Goal: Information Seeking & Learning: Learn about a topic

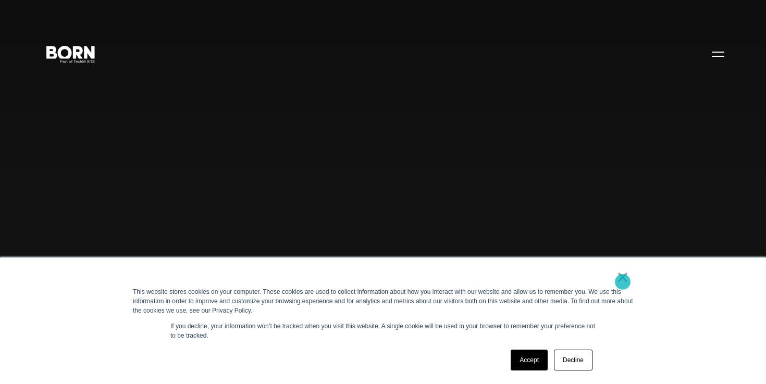
click at [623, 281] on link "×" at bounding box center [623, 277] width 13 height 9
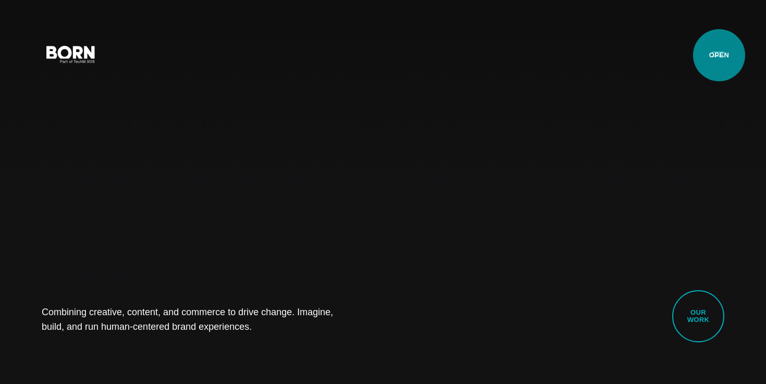
click at [719, 55] on button "Primary Menu" at bounding box center [718, 54] width 25 height 22
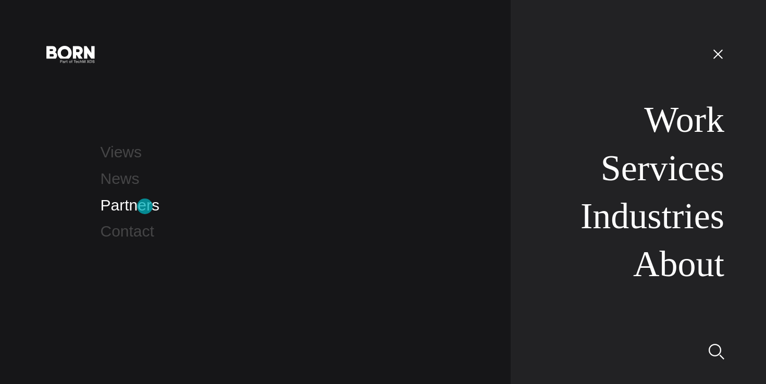
click at [145, 206] on link "Partners" at bounding box center [130, 205] width 59 height 17
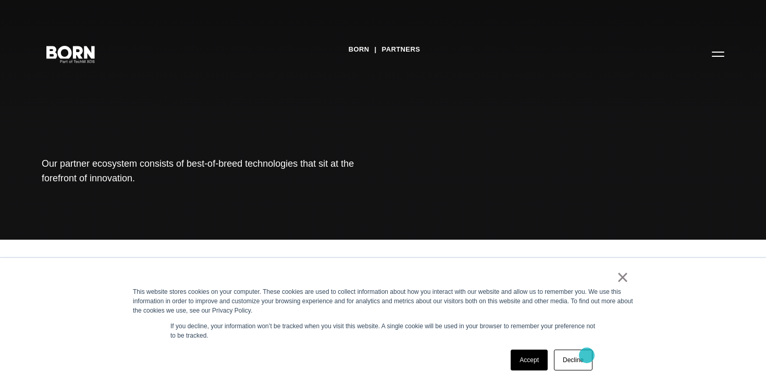
click at [587, 355] on link "Decline" at bounding box center [573, 360] width 39 height 21
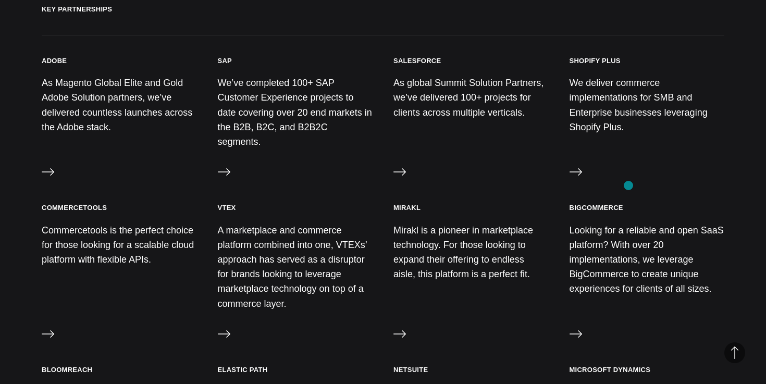
scroll to position [347, 0]
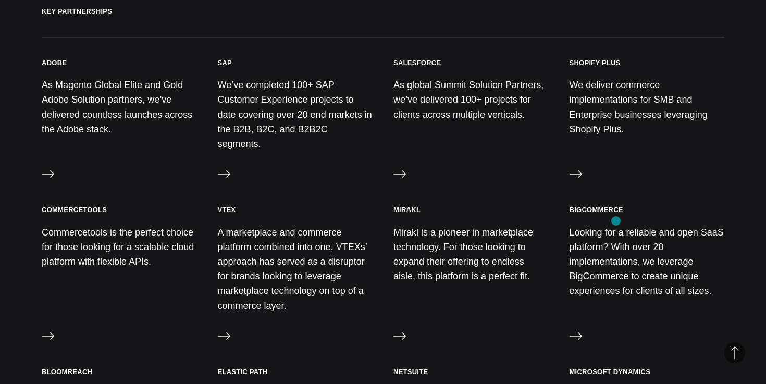
click at [616, 225] on p "Looking for a reliable and open SaaS platform? With over 20 implementations, we…" at bounding box center [647, 261] width 155 height 73
click at [600, 204] on h3 "BigCommerce" at bounding box center [597, 208] width 54 height 9
click at [575, 329] on icon at bounding box center [576, 335] width 13 height 13
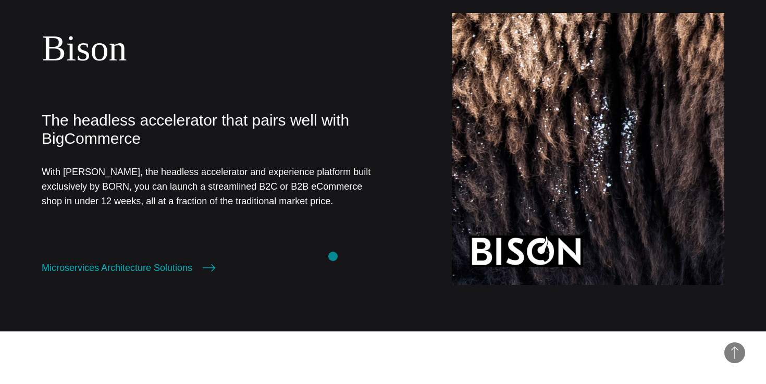
scroll to position [584, 0]
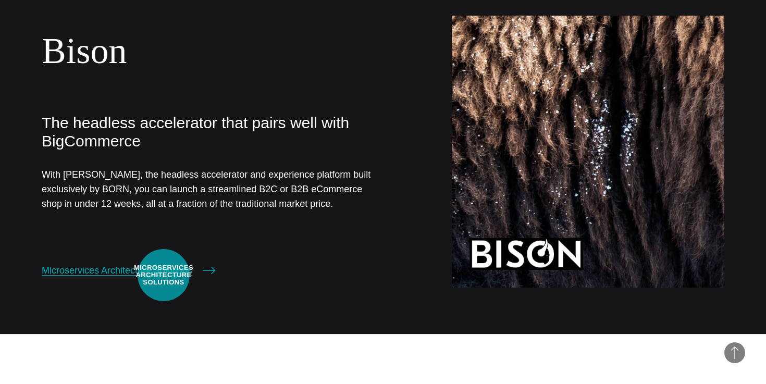
click at [164, 275] on link "Microservices Architecture Solutions" at bounding box center [129, 270] width 174 height 15
